Goal: Register for event/course

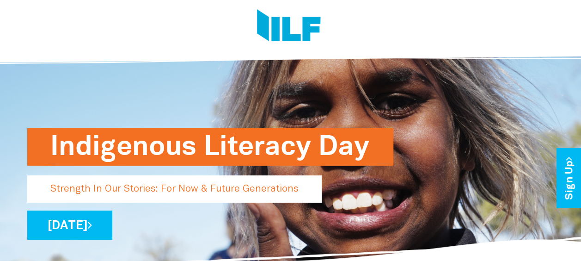
scroll to position [46, 0]
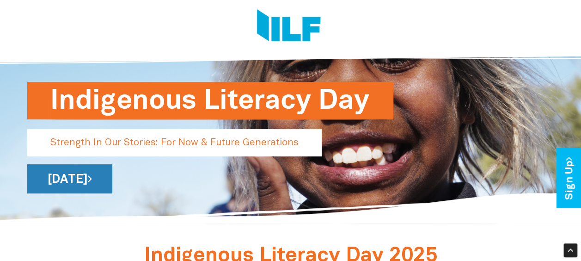
click at [112, 175] on link "[DATE]" at bounding box center [69, 178] width 85 height 29
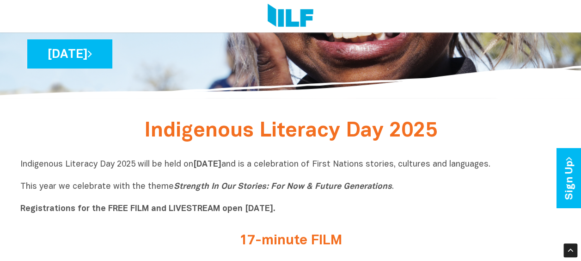
scroll to position [185, 0]
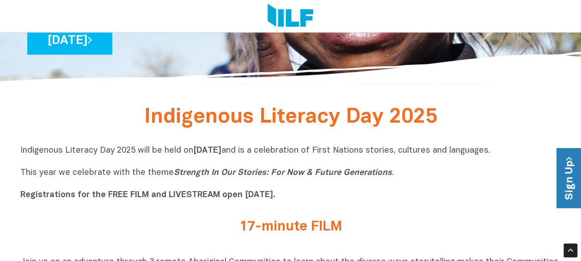
click at [571, 181] on link "Sign Up" at bounding box center [570, 178] width 26 height 60
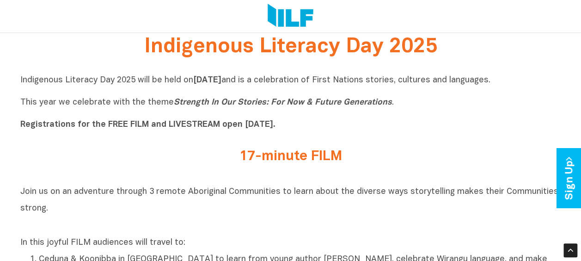
scroll to position [277, 0]
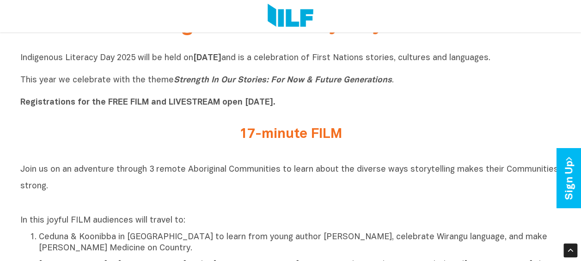
click at [312, 137] on h2 "17-minute FILM" at bounding box center [290, 134] width 347 height 15
click at [304, 139] on h2 "17-minute FILM" at bounding box center [290, 134] width 347 height 15
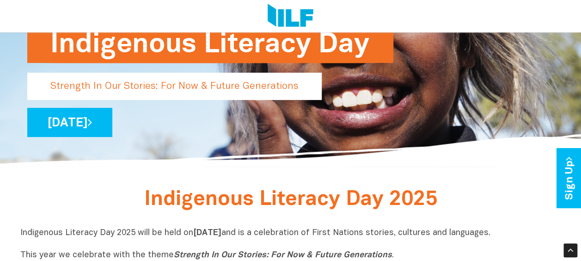
scroll to position [92, 0]
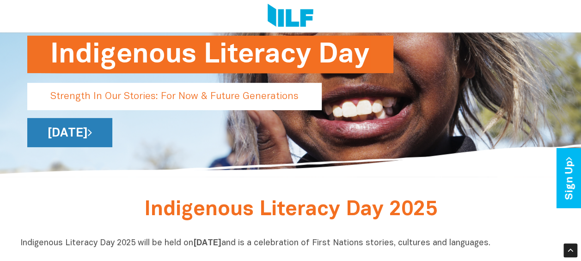
click at [112, 128] on link "[DATE]" at bounding box center [69, 132] width 85 height 29
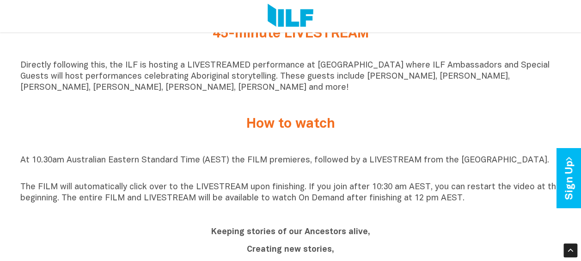
scroll to position [694, 0]
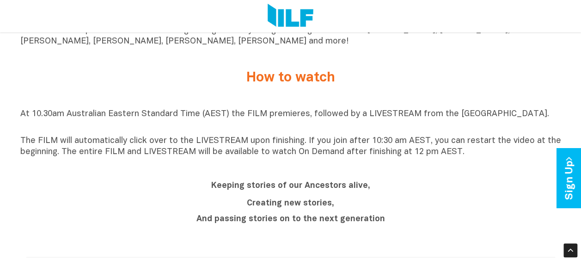
click at [391, 155] on p "The FILM will automatically click over to the LIVESTREAM upon finishing. If you…" at bounding box center [290, 146] width 541 height 22
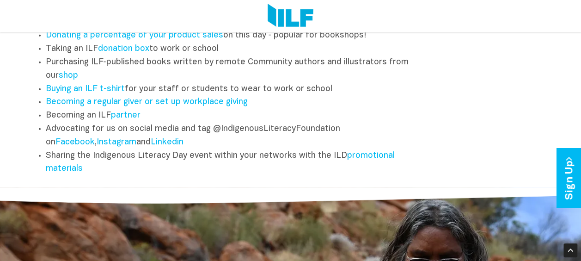
scroll to position [1199, 0]
